Goal: Task Accomplishment & Management: Manage account settings

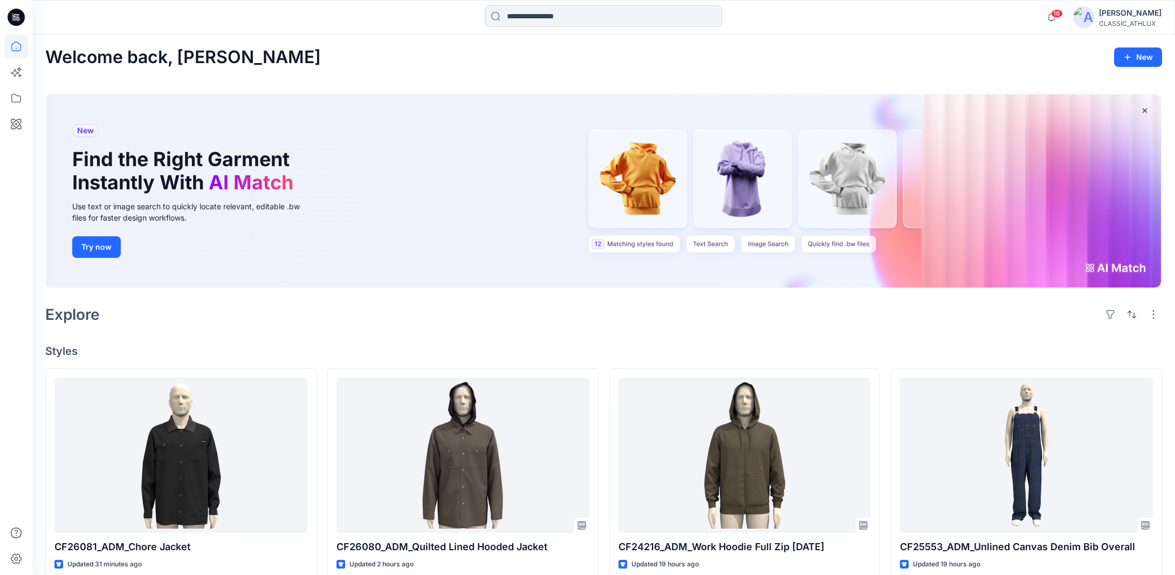
scroll to position [162, 0]
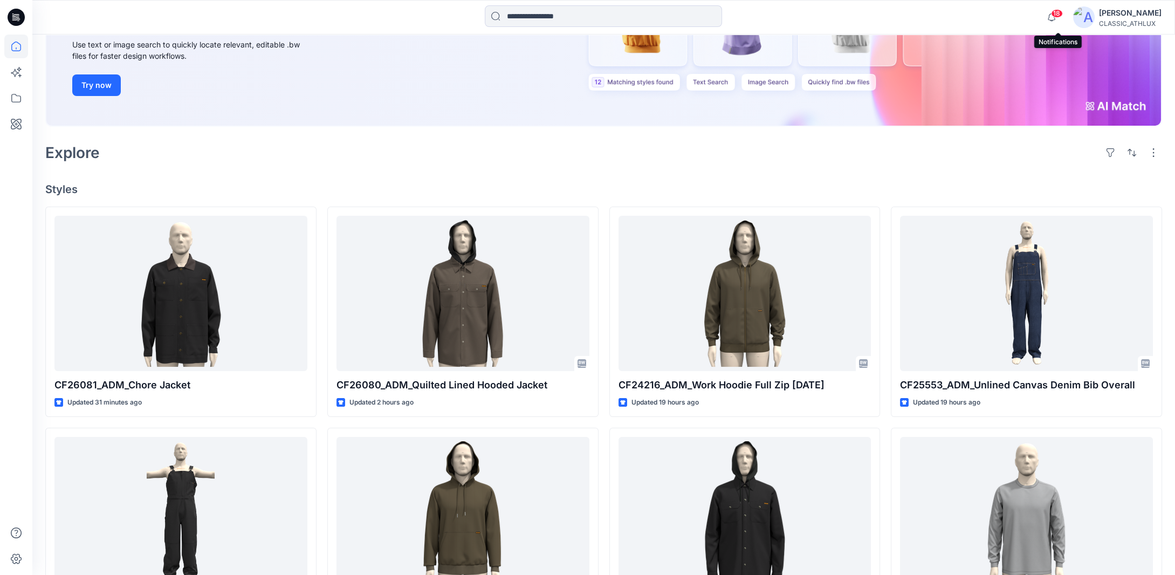
click at [1061, 15] on span "18" at bounding box center [1057, 13] width 12 height 9
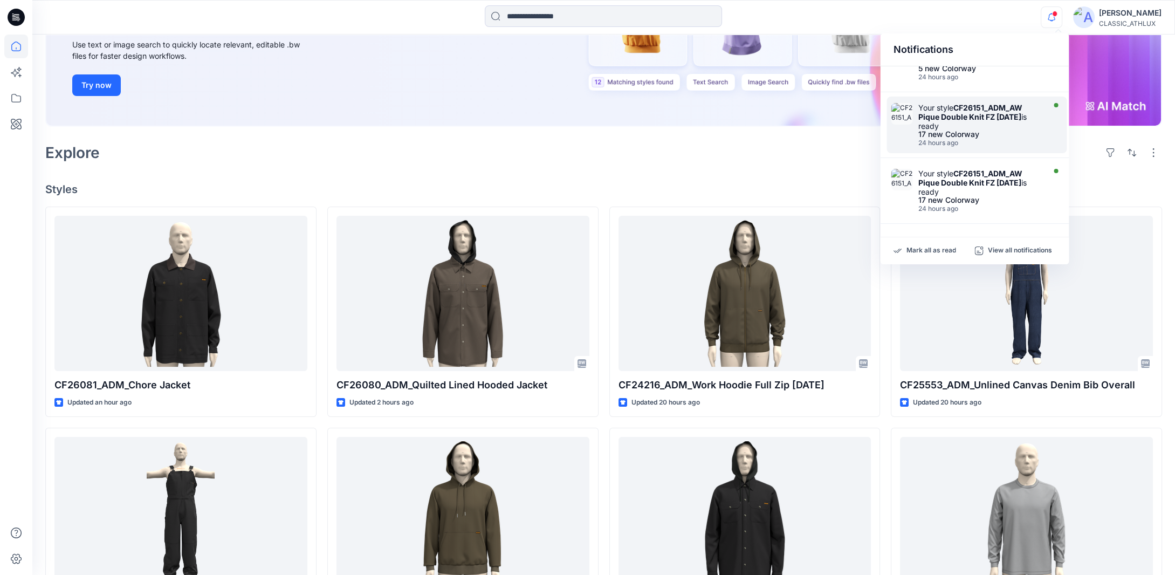
scroll to position [477, 0]
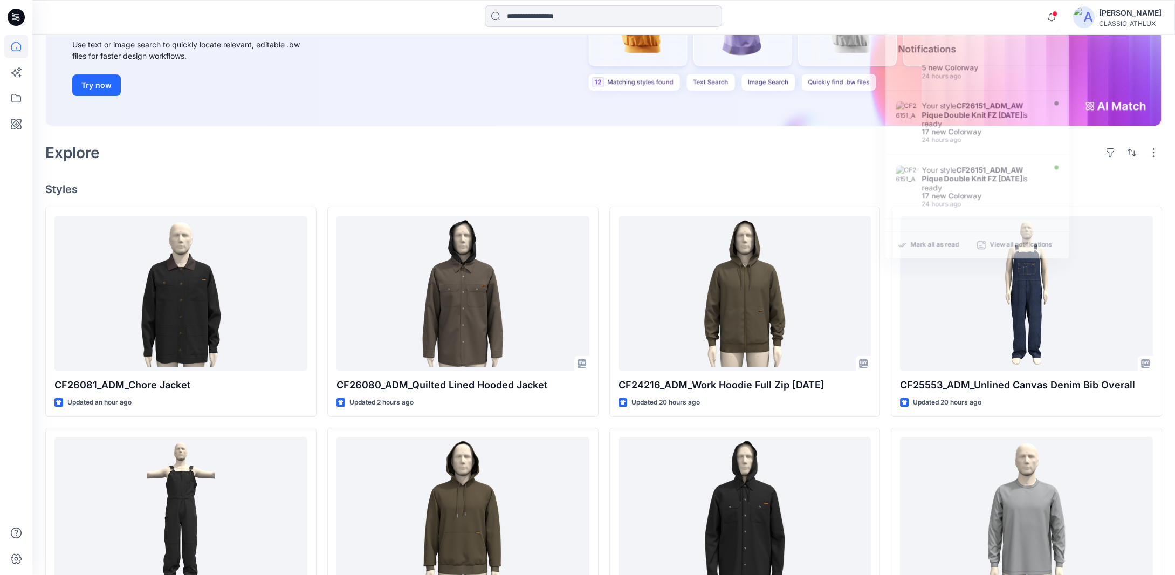
click at [374, 142] on div "Explore" at bounding box center [603, 153] width 1116 height 26
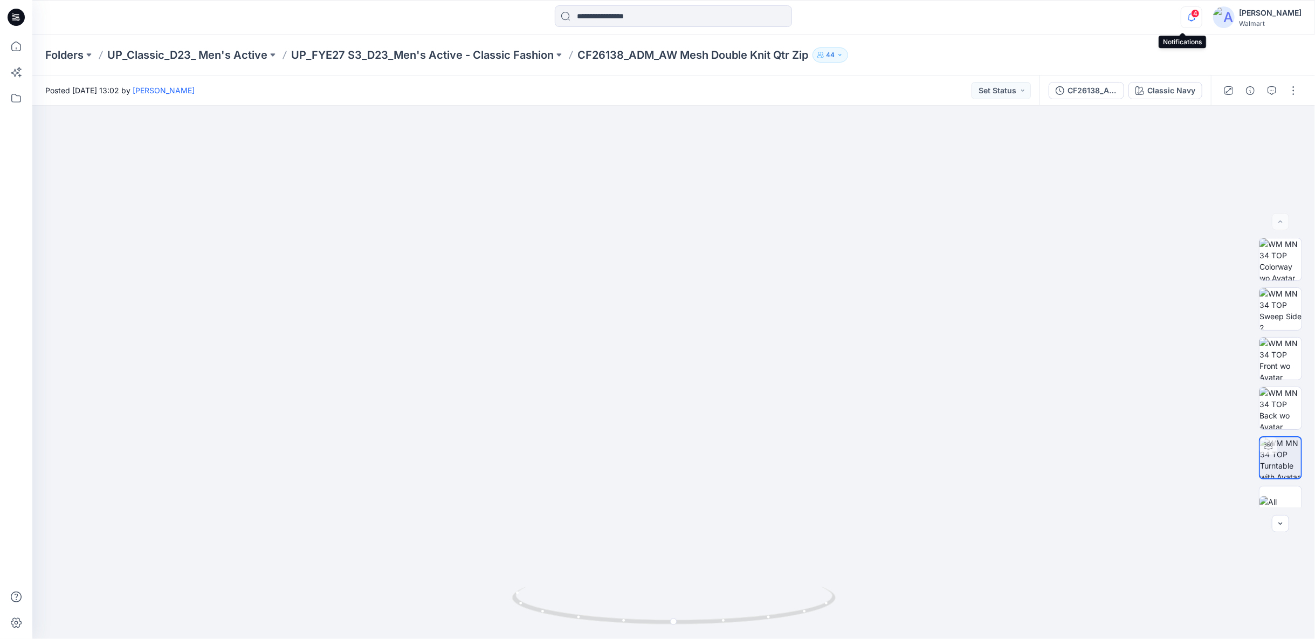
click at [1181, 15] on icon "button" at bounding box center [1191, 17] width 20 height 22
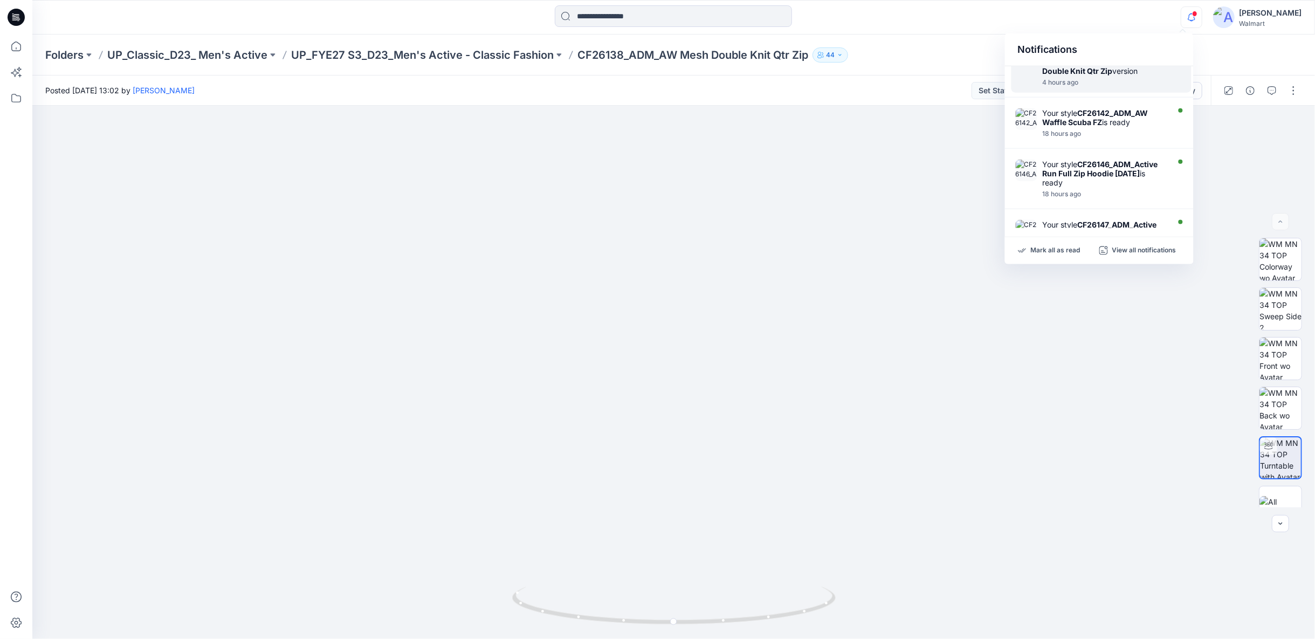
scroll to position [120, 0]
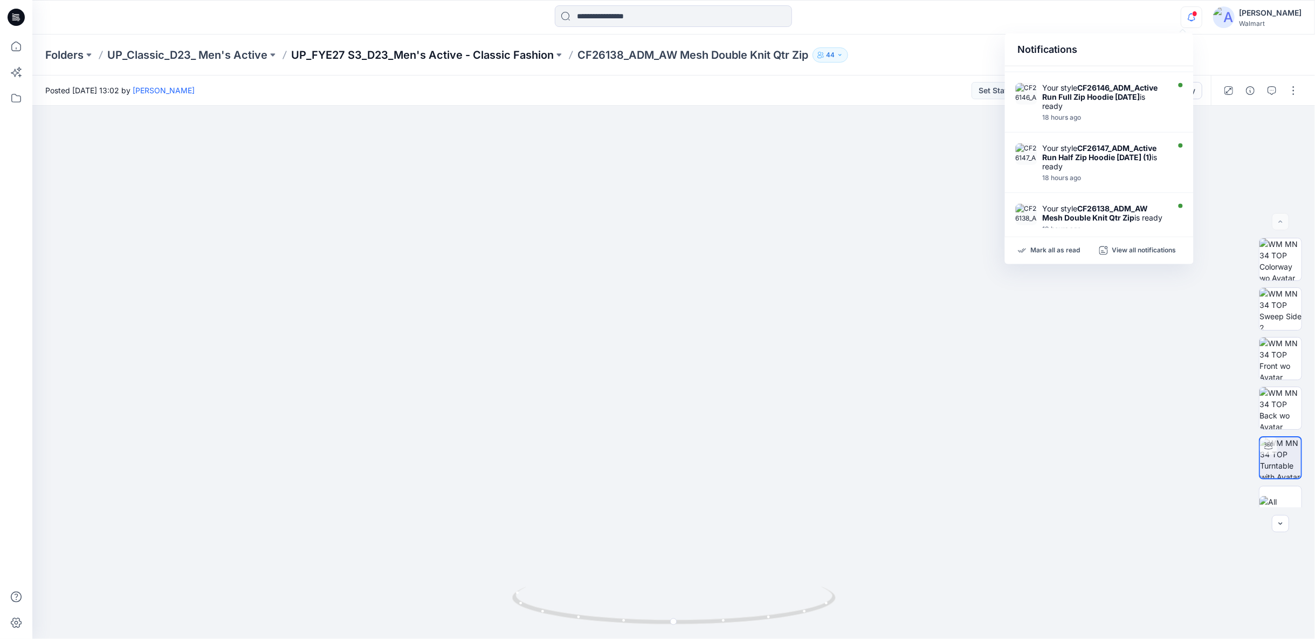
click at [512, 51] on p "UP_FYE27 S3_D23_Men's Active - Classic Fashion" at bounding box center [422, 54] width 263 height 15
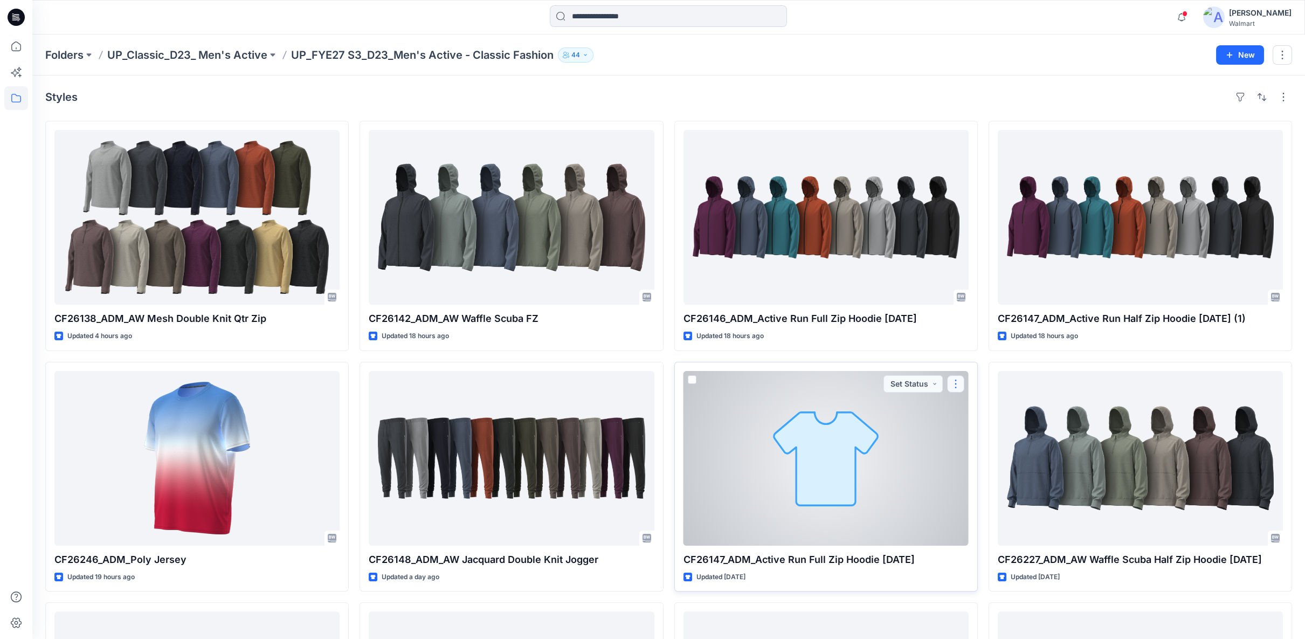
click at [956, 380] on button "button" at bounding box center [955, 383] width 17 height 17
click at [999, 404] on button "Edit" at bounding box center [1007, 408] width 116 height 20
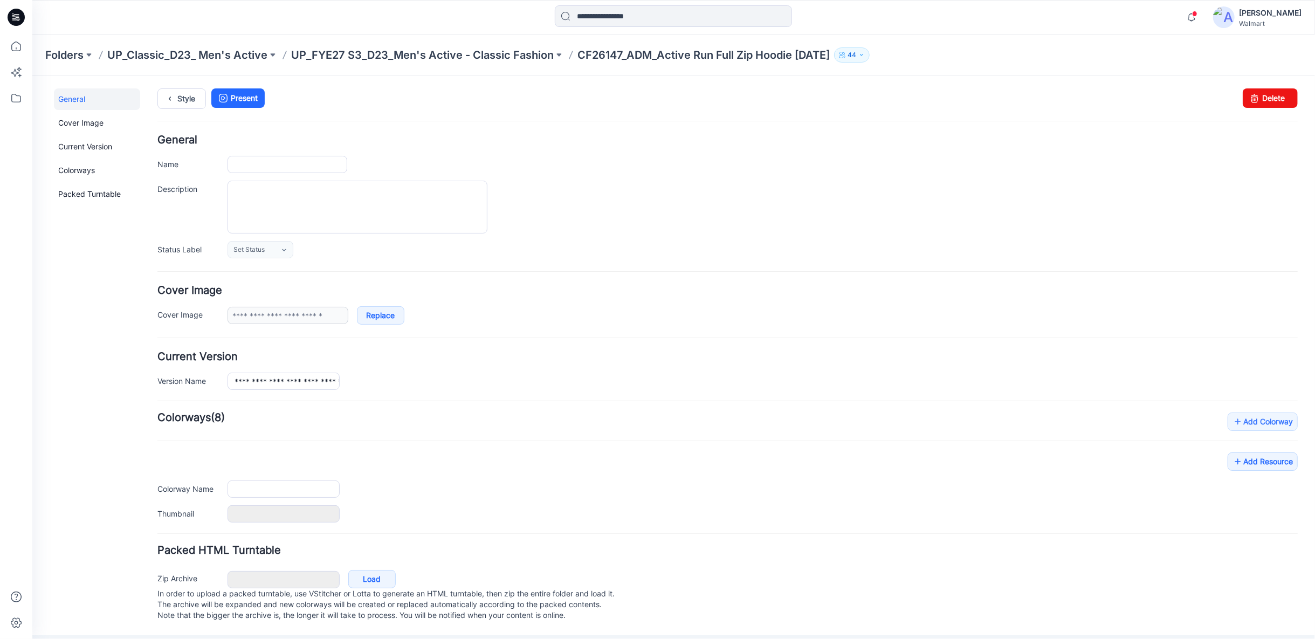
type input "**********"
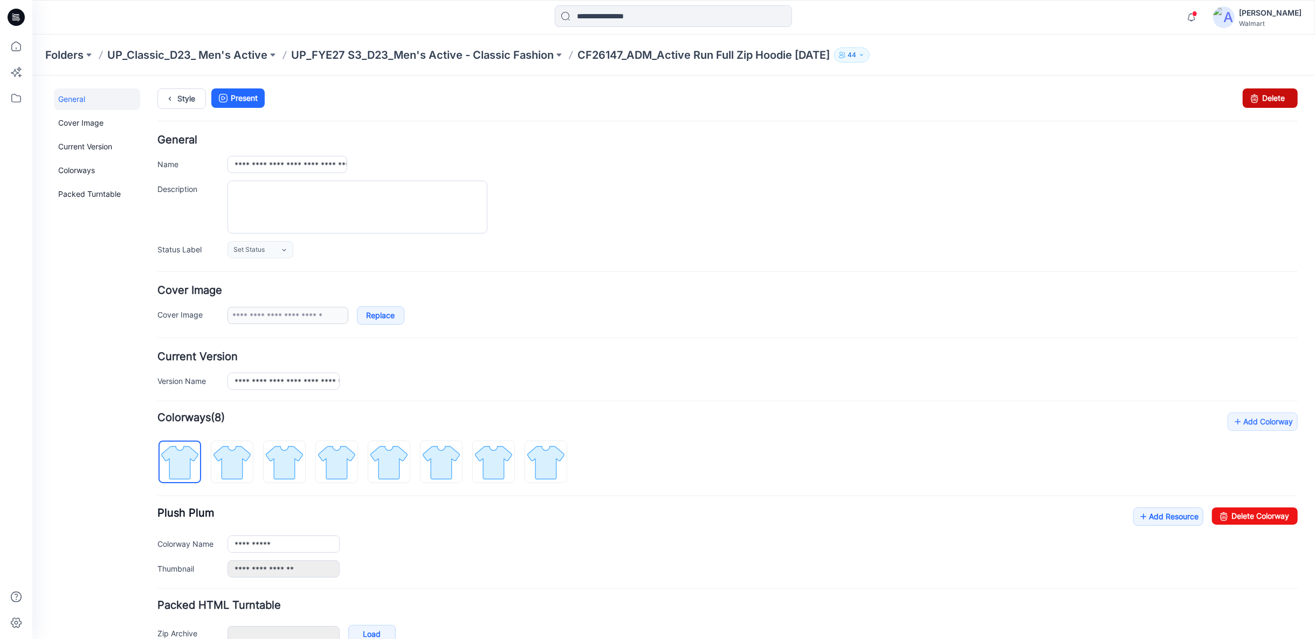
drag, startPoint x: 1254, startPoint y: 101, endPoint x: 750, endPoint y: 129, distance: 505.3
click at [1254, 101] on link "Delete" at bounding box center [1269, 97] width 55 height 19
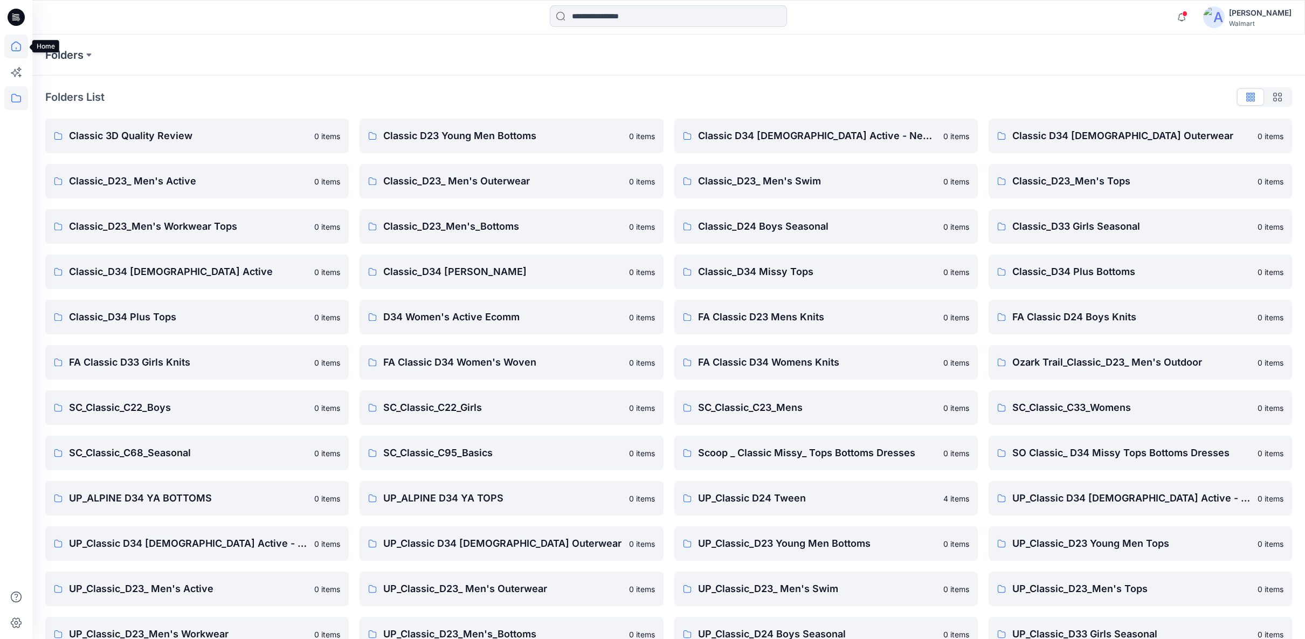
click at [13, 45] on icon at bounding box center [16, 47] width 24 height 24
